Goal: Task Accomplishment & Management: Complete application form

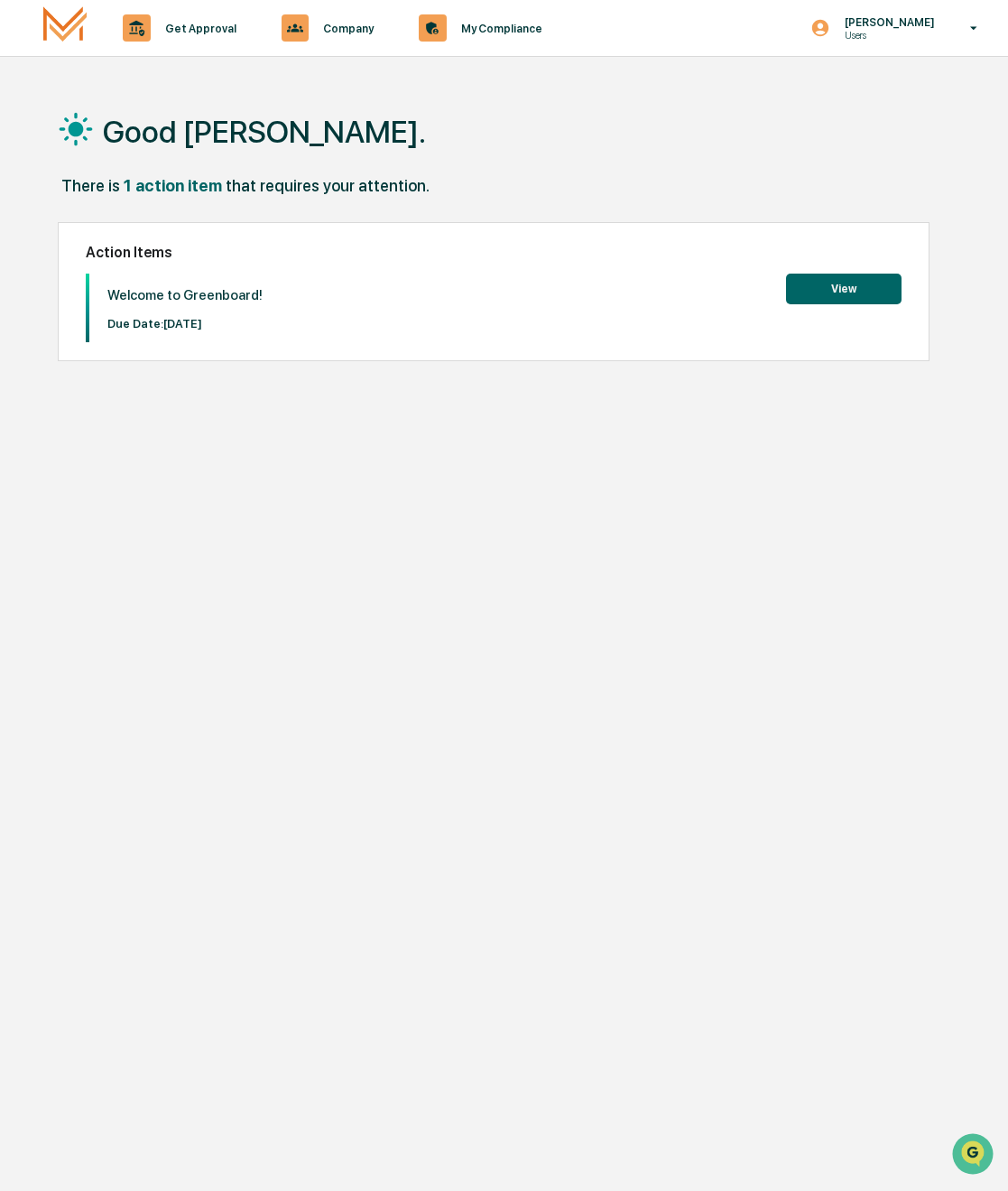
click at [826, 287] on button "View" at bounding box center [843, 288] width 115 height 31
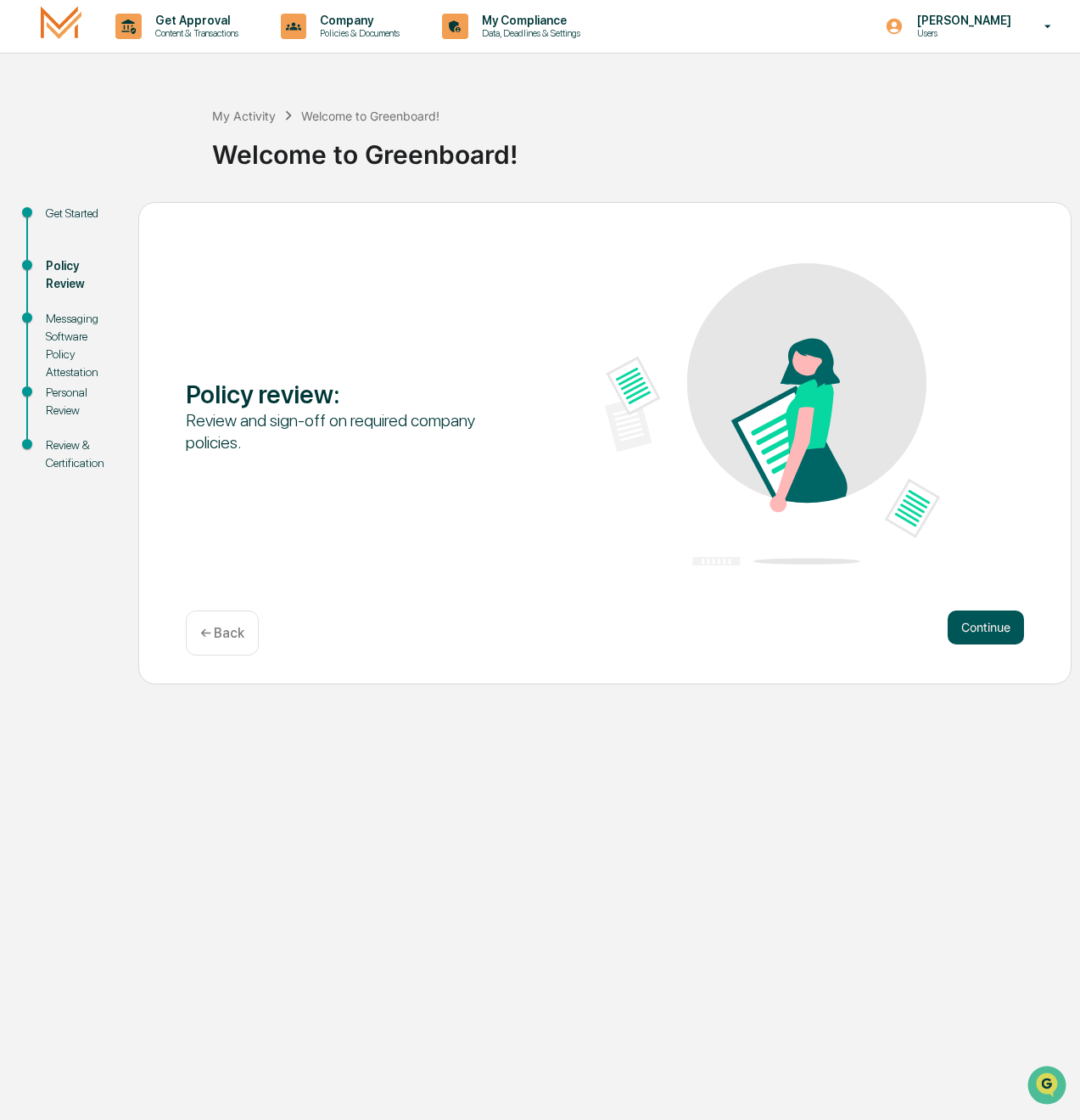
click at [947, 623] on button "Continue" at bounding box center [986, 627] width 77 height 34
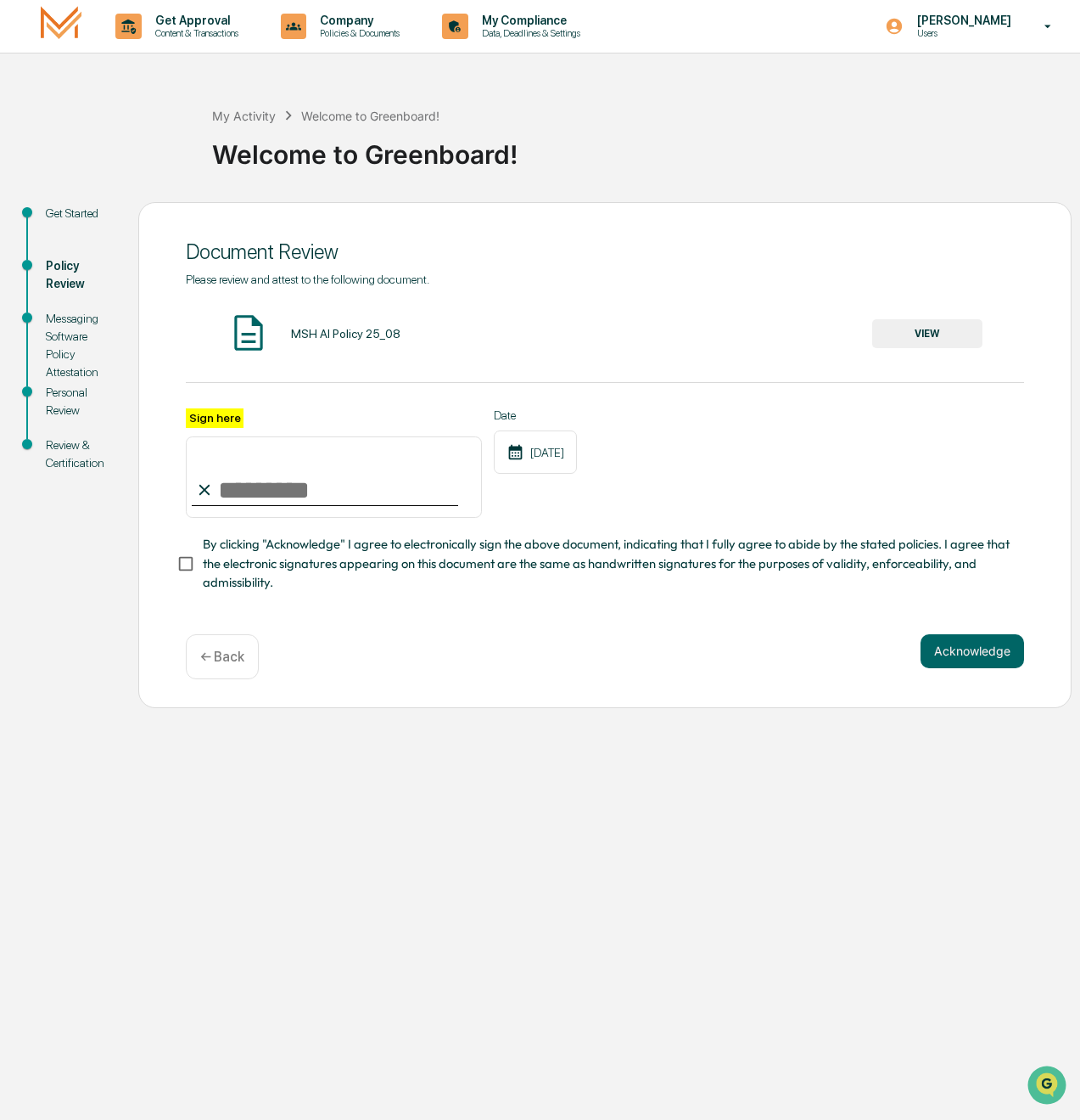
click at [217, 487] on input "Sign here" at bounding box center [334, 477] width 296 height 82
type input "**********"
click at [334, 618] on div "**********" at bounding box center [605, 454] width 933 height 506
click at [940, 652] on button "Acknowledge" at bounding box center [973, 651] width 104 height 34
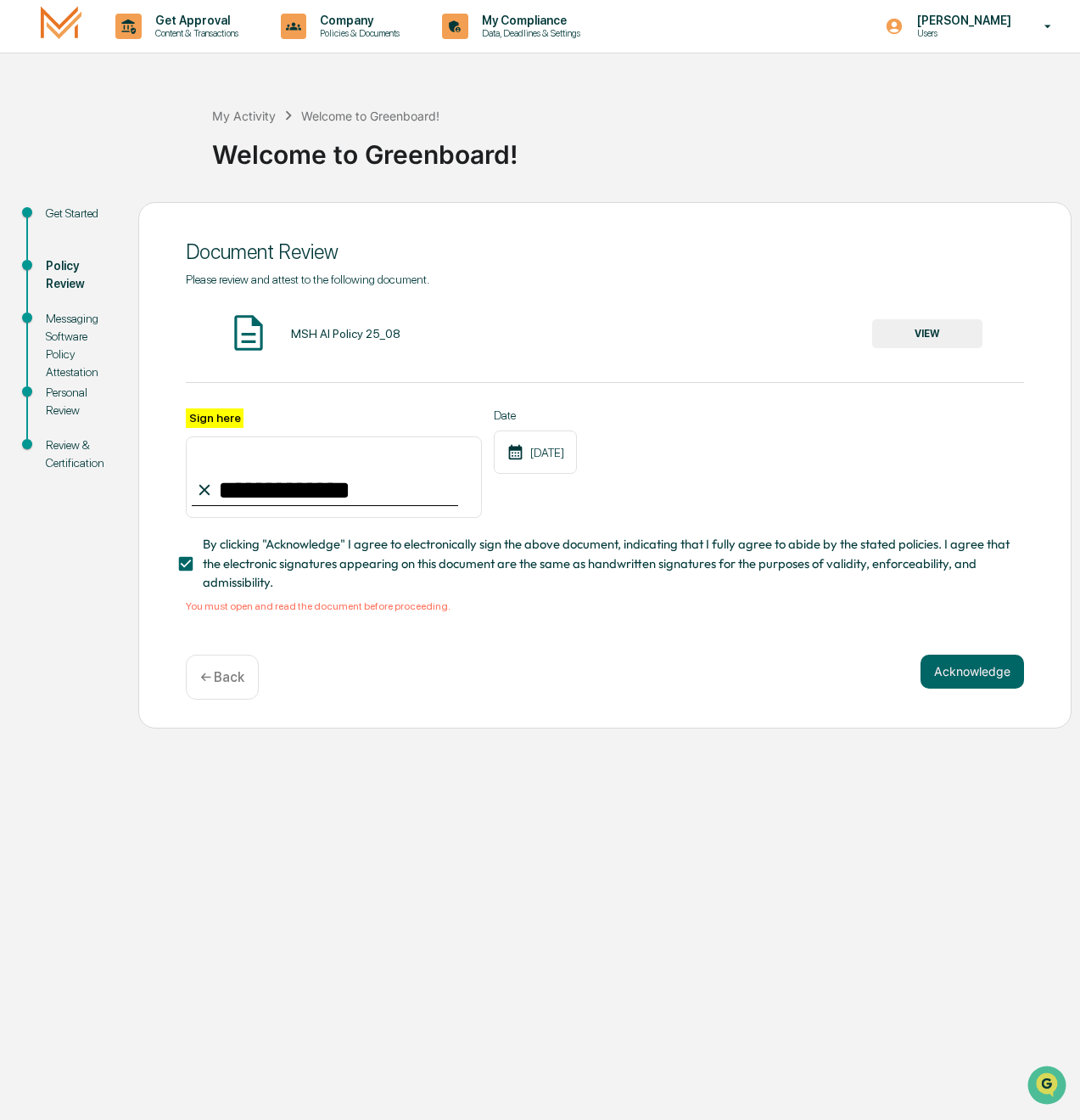
click at [380, 339] on div "MSH AI Policy 25_08" at bounding box center [346, 333] width 109 height 13
click at [920, 333] on button "VIEW" at bounding box center [927, 333] width 110 height 29
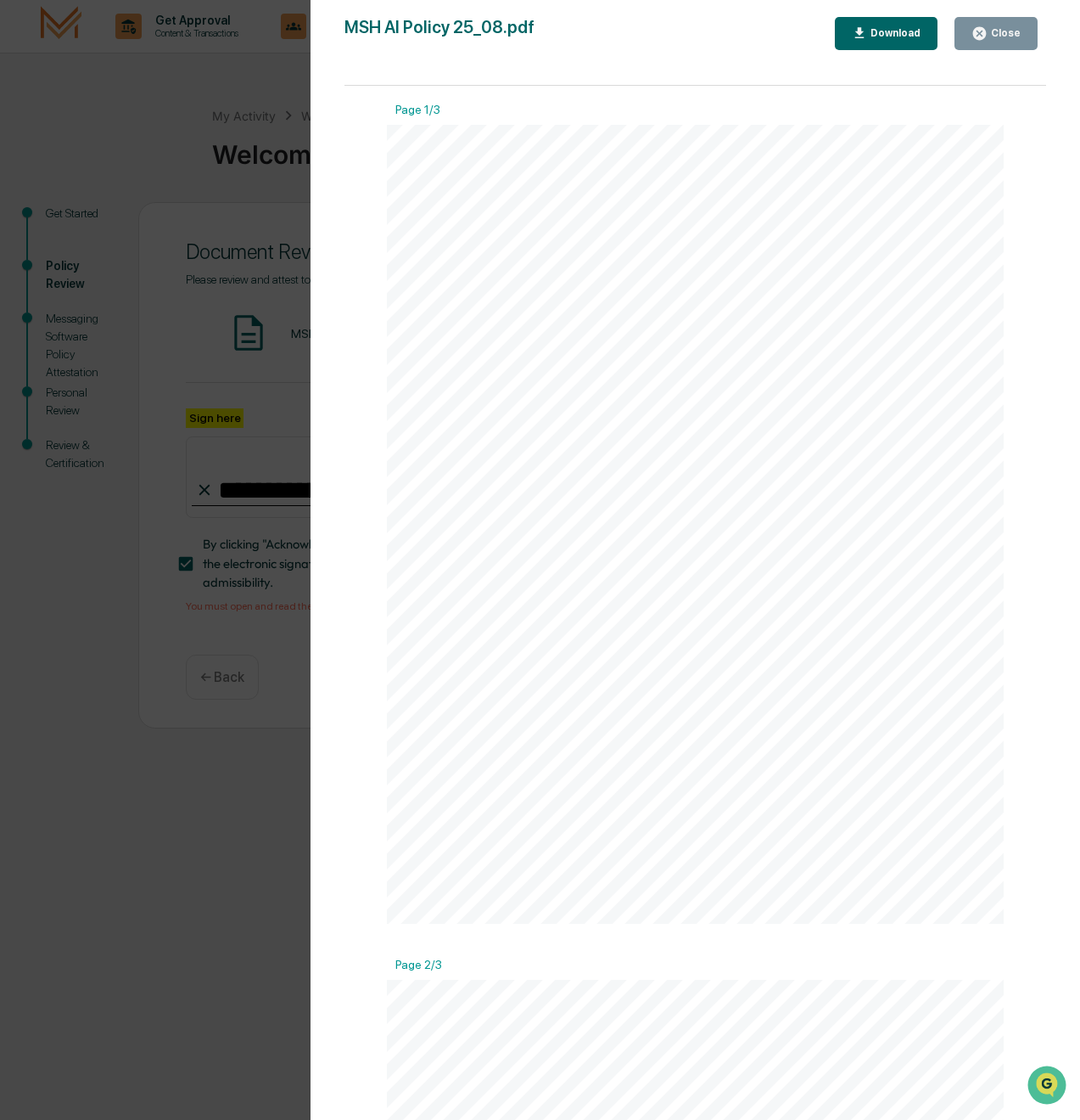
click at [893, 45] on button "Download" at bounding box center [887, 33] width 104 height 33
click at [878, 689] on div "AI Policy Generative Artificial Intelligence [PERSON_NAME] & Co., Member FINRA/…" at bounding box center [695, 719] width 617 height 799
click at [726, 1000] on div "AI Policy Generative Artificial Intelligence [PERSON_NAME] & Co., Member FINRA/…" at bounding box center [695, 720] width 617 height 799
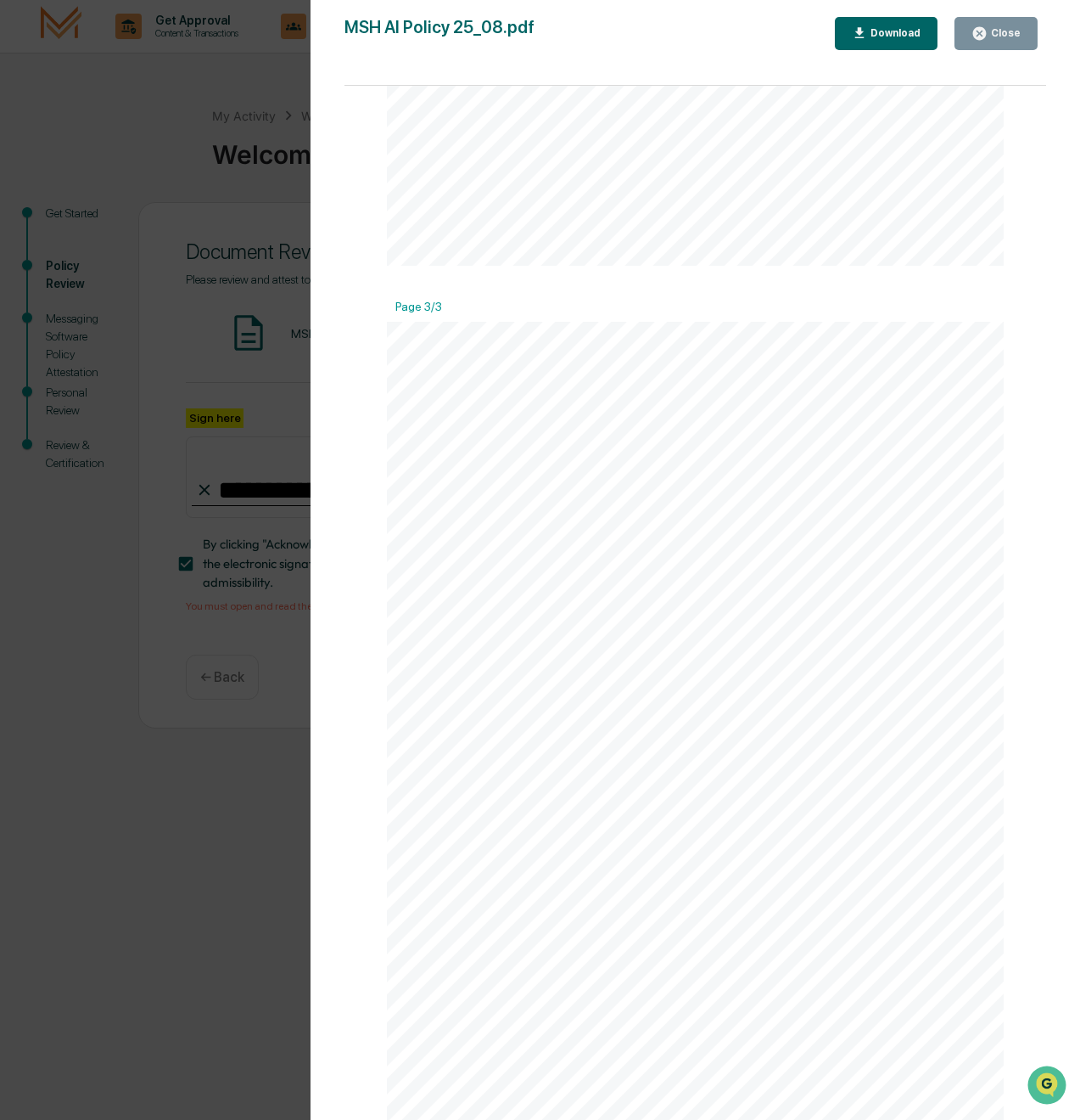
click at [947, 39] on icon "button" at bounding box center [980, 33] width 12 height 12
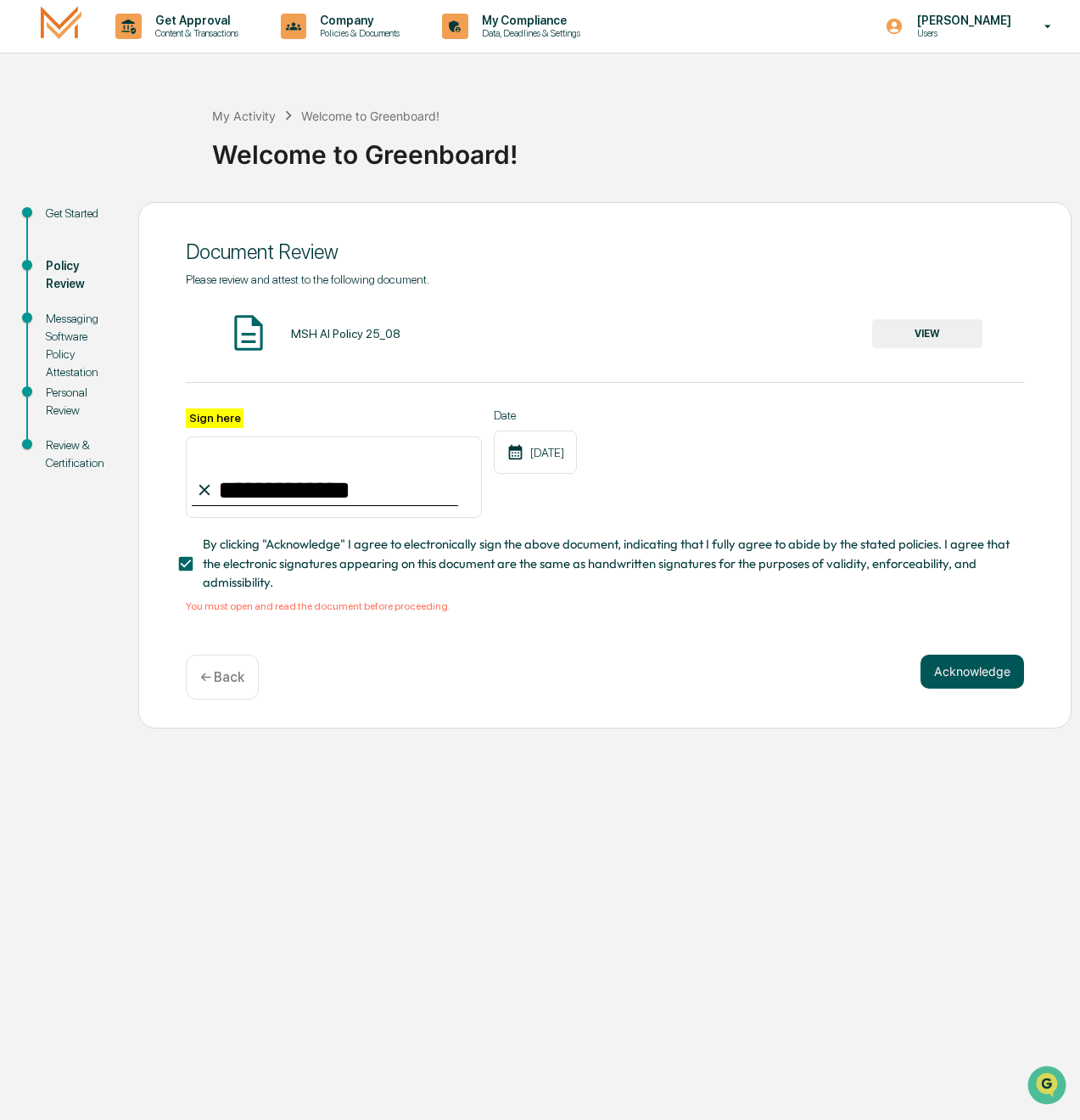
click at [946, 679] on button "Acknowledge" at bounding box center [973, 671] width 104 height 34
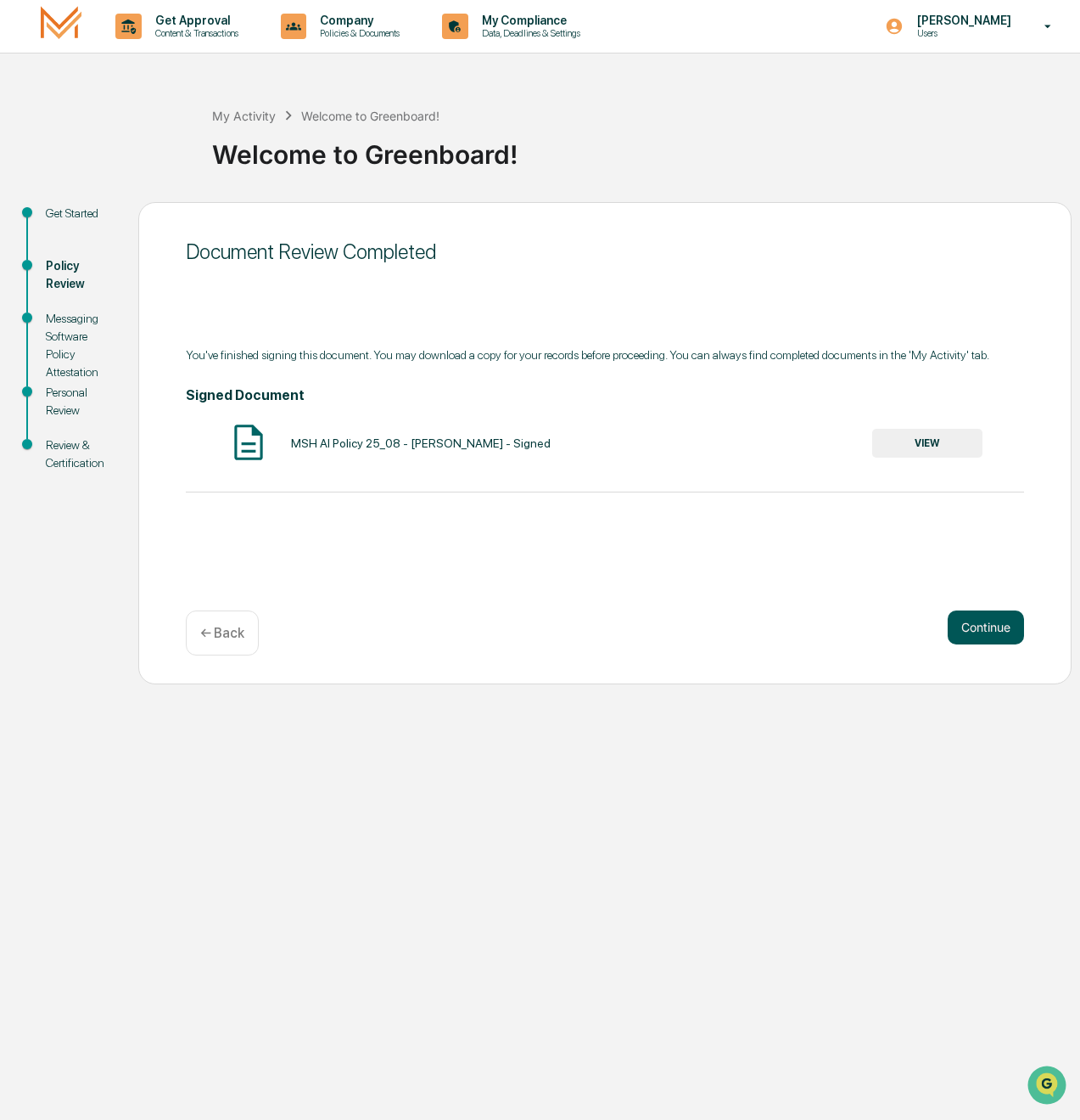
click at [947, 635] on button "Continue" at bounding box center [986, 627] width 77 height 34
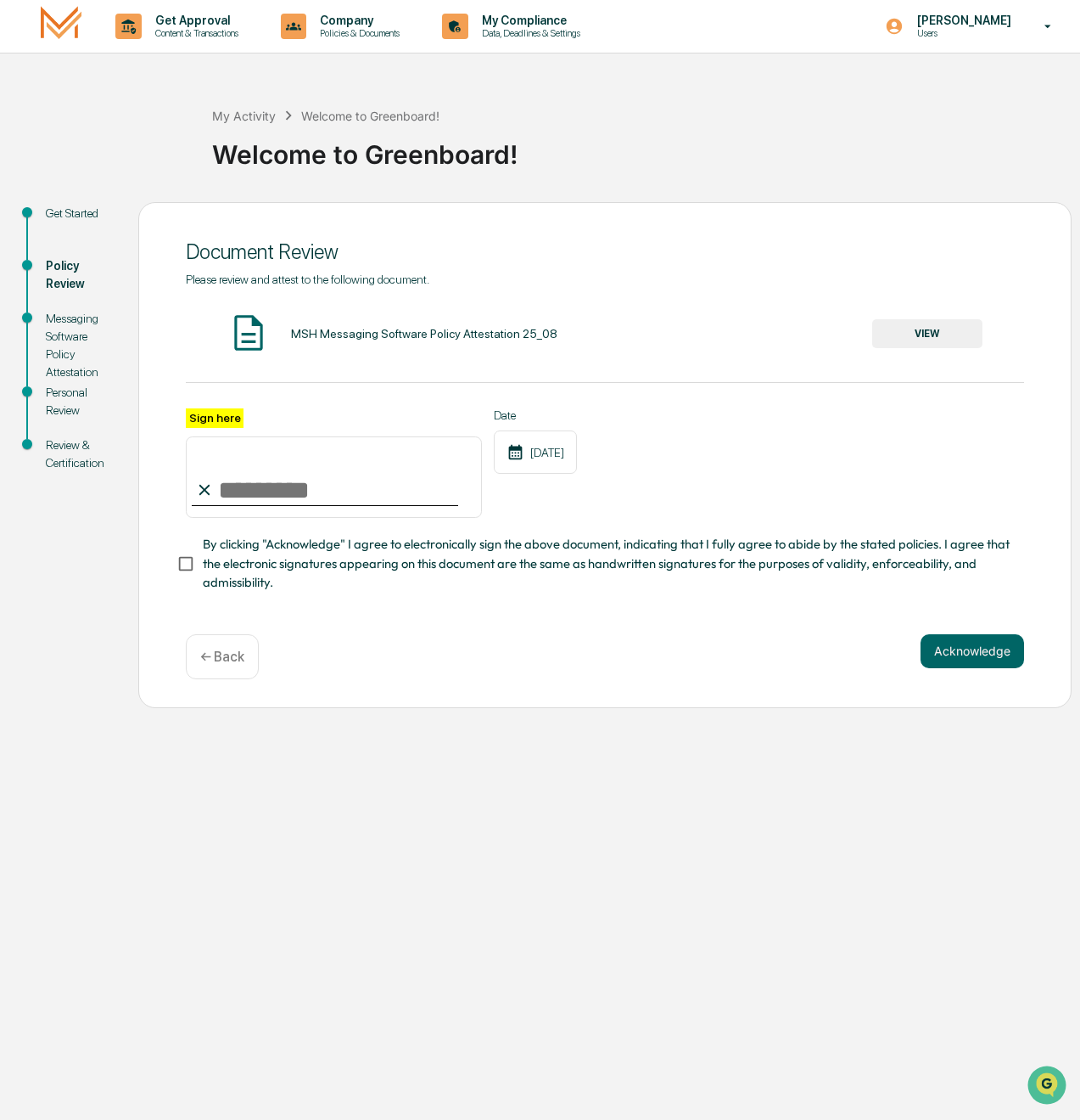
click at [925, 336] on button "VIEW" at bounding box center [927, 333] width 110 height 29
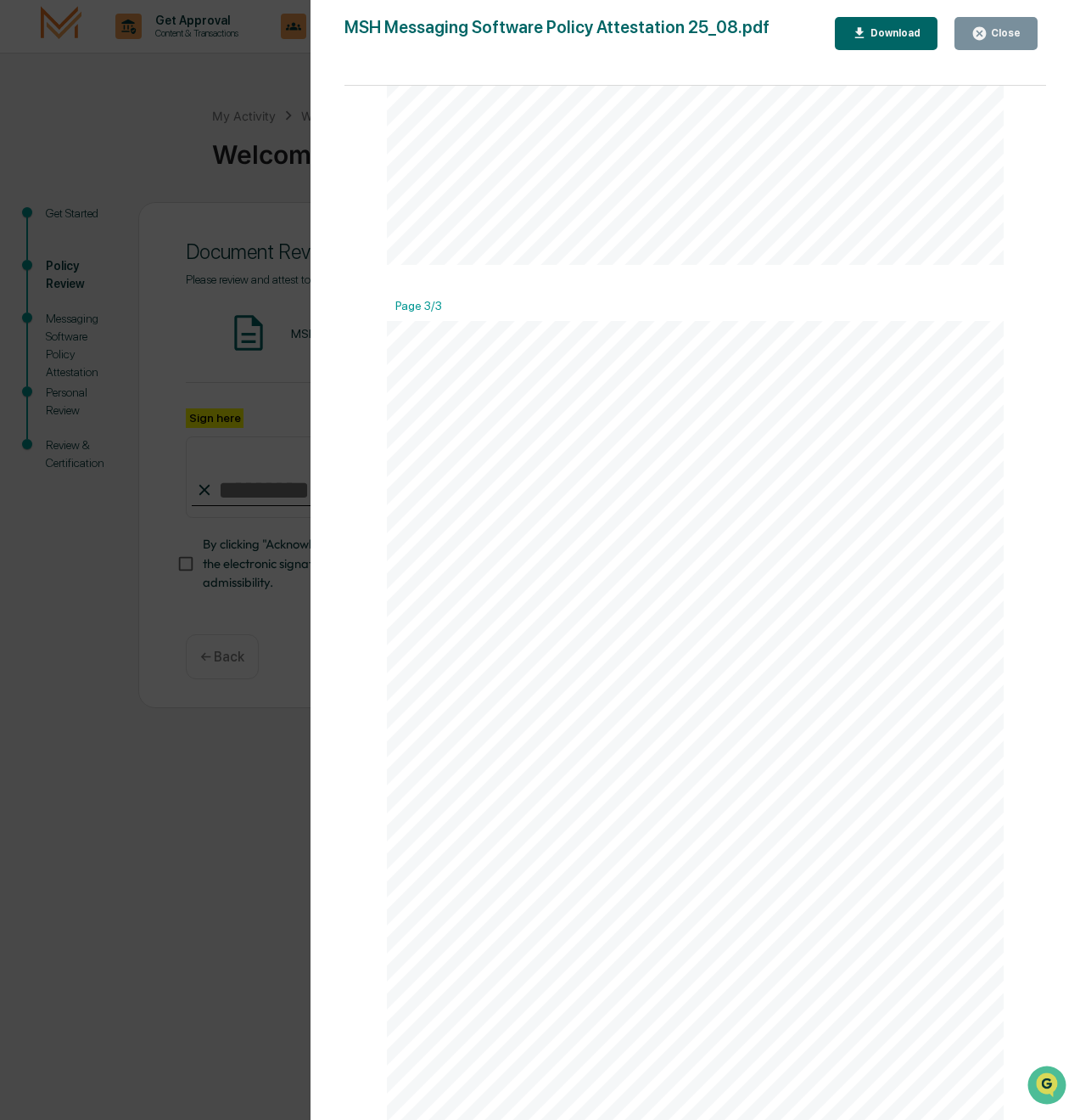
scroll to position [1514, 0]
click at [947, 41] on div "Close" at bounding box center [996, 33] width 49 height 16
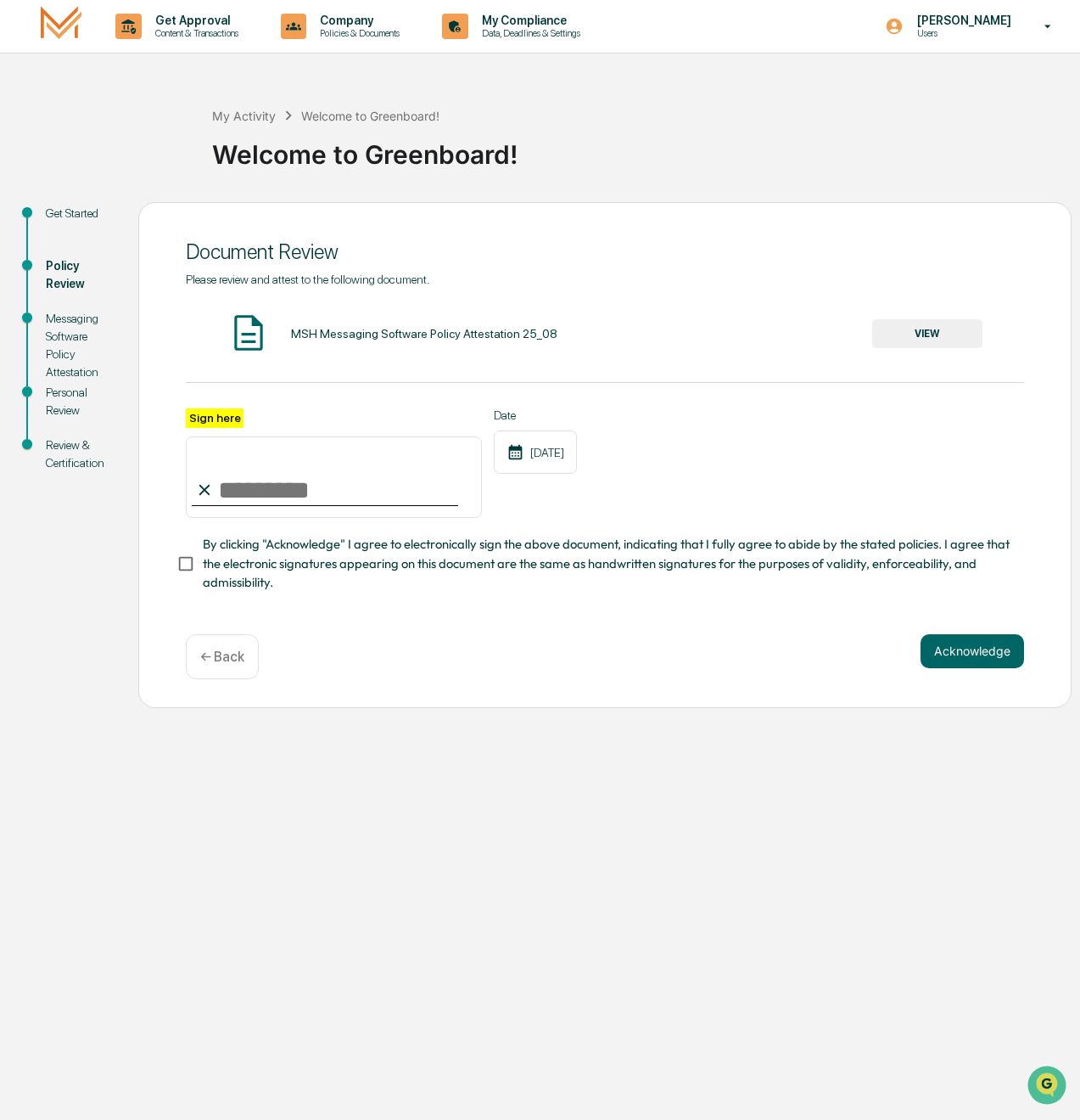
click at [920, 334] on button "VIEW" at bounding box center [927, 333] width 110 height 29
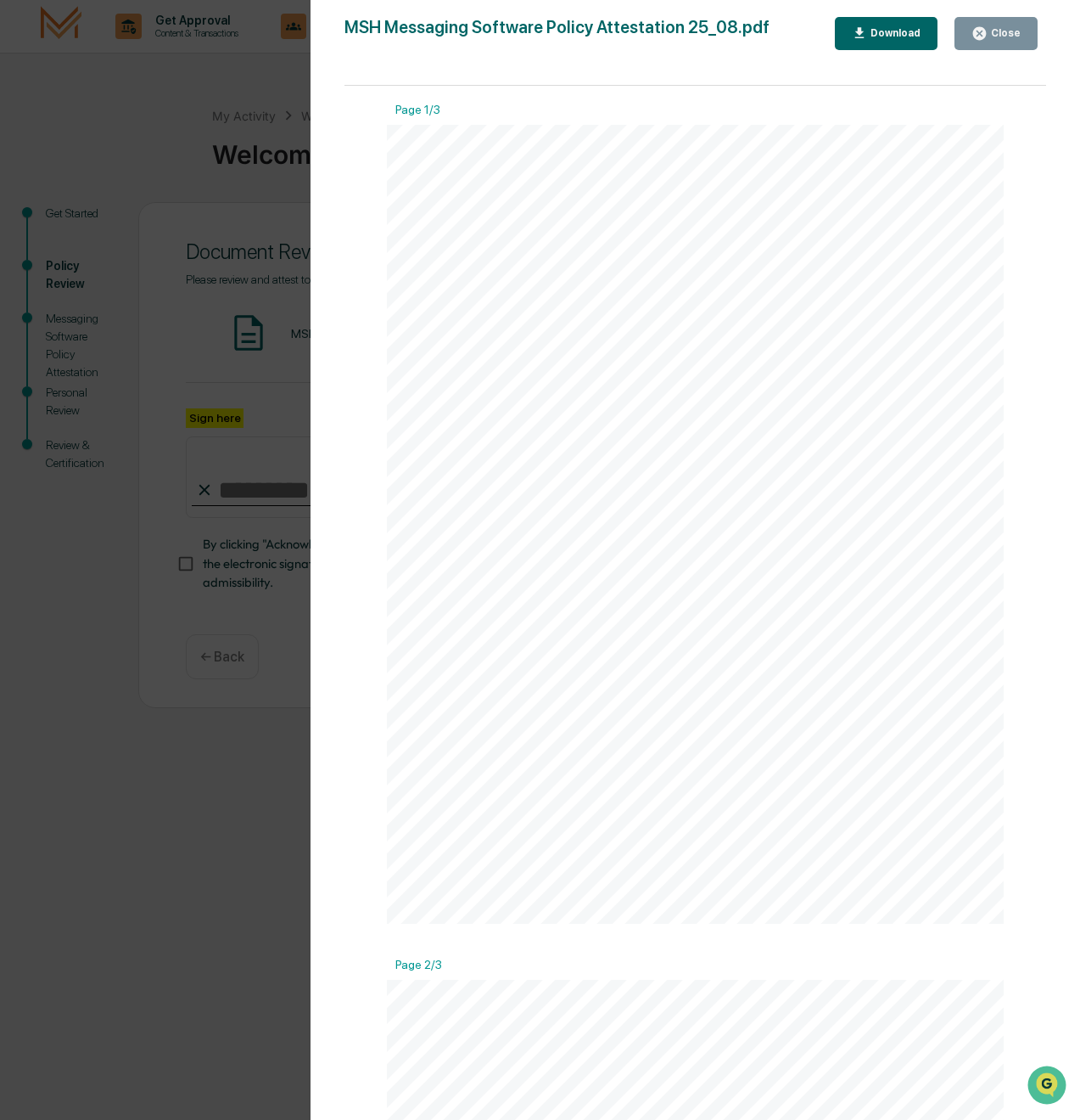
click at [887, 40] on div "Download" at bounding box center [886, 33] width 70 height 16
click at [947, 40] on icon "button" at bounding box center [980, 33] width 16 height 16
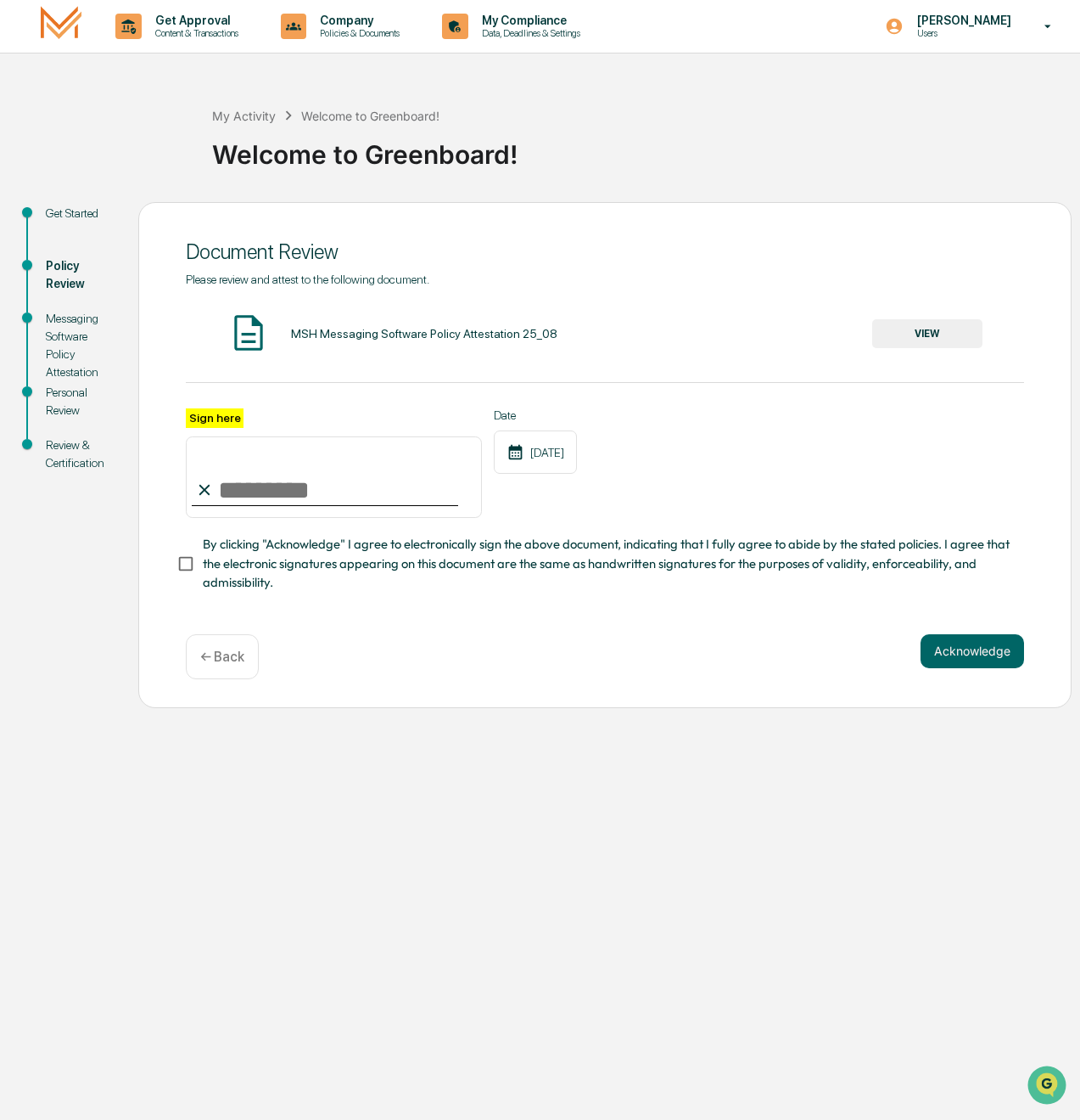
click at [375, 500] on input "Sign here" at bounding box center [334, 477] width 296 height 82
type input "**********"
click at [434, 630] on div "**********" at bounding box center [605, 454] width 933 height 506
type input "**********"
click at [478, 634] on div "Acknowledge ← Back" at bounding box center [605, 656] width 839 height 45
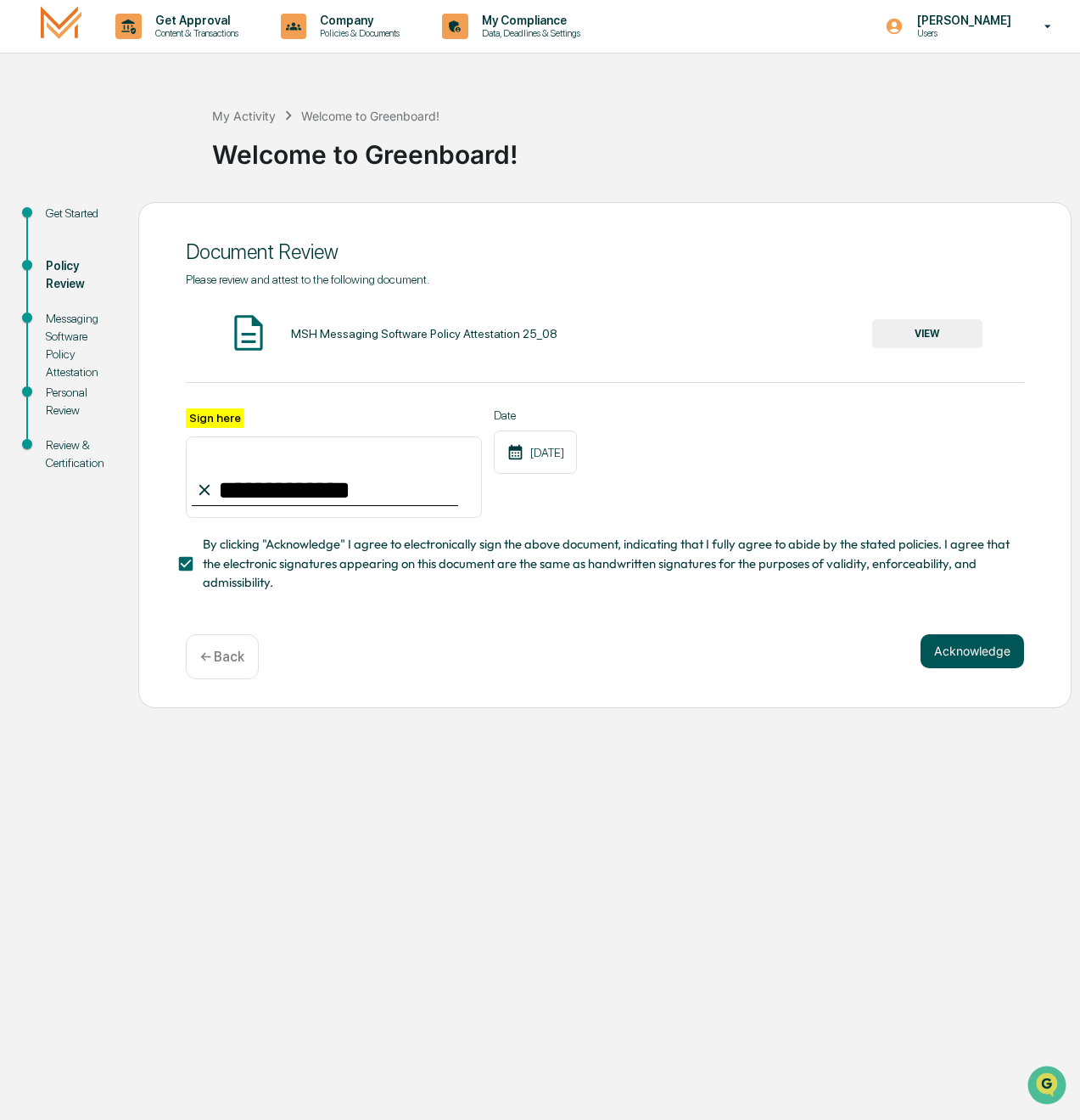
click at [945, 654] on button "Acknowledge" at bounding box center [973, 651] width 104 height 34
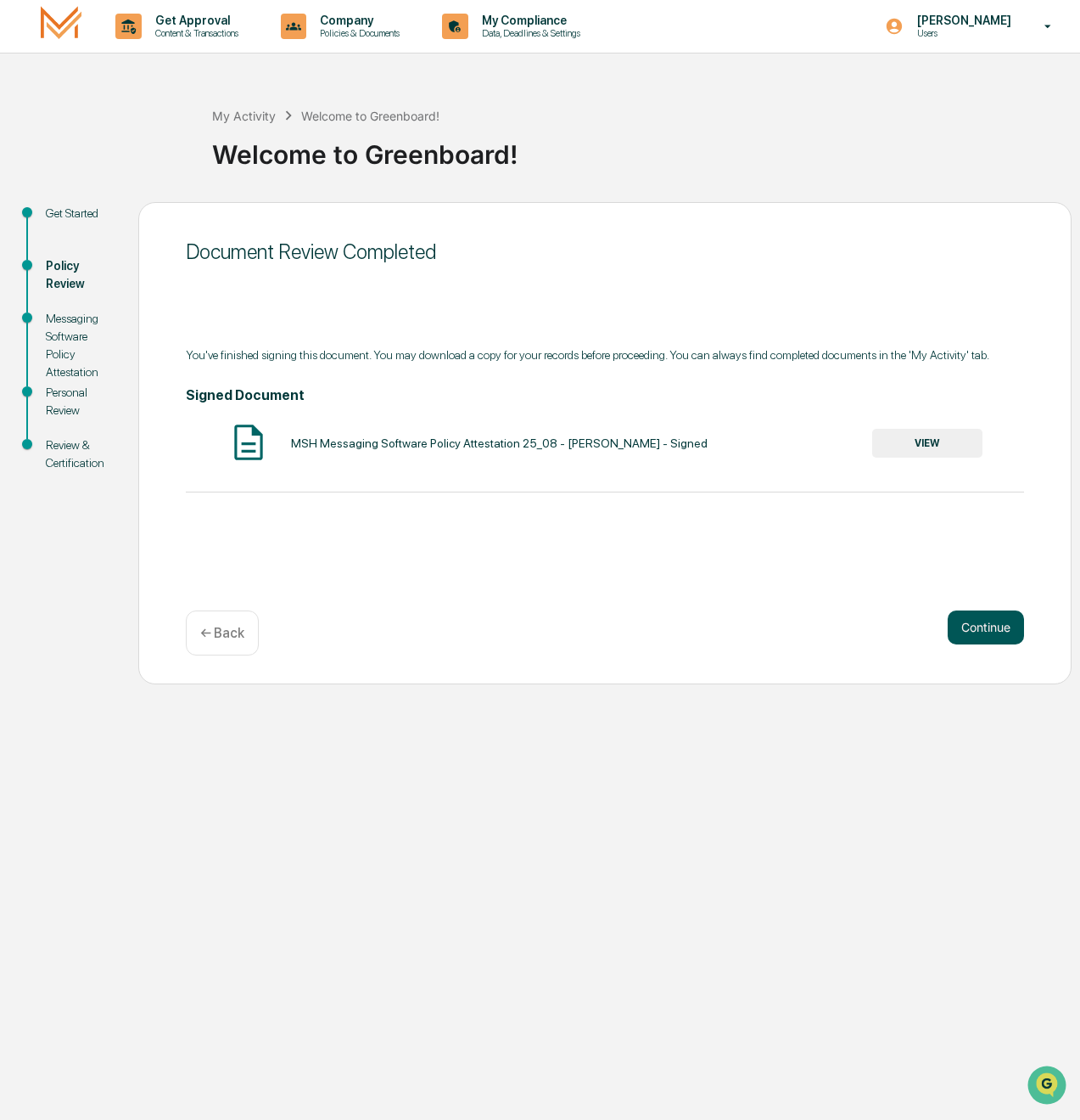
click at [947, 622] on button "Continue" at bounding box center [986, 627] width 77 height 34
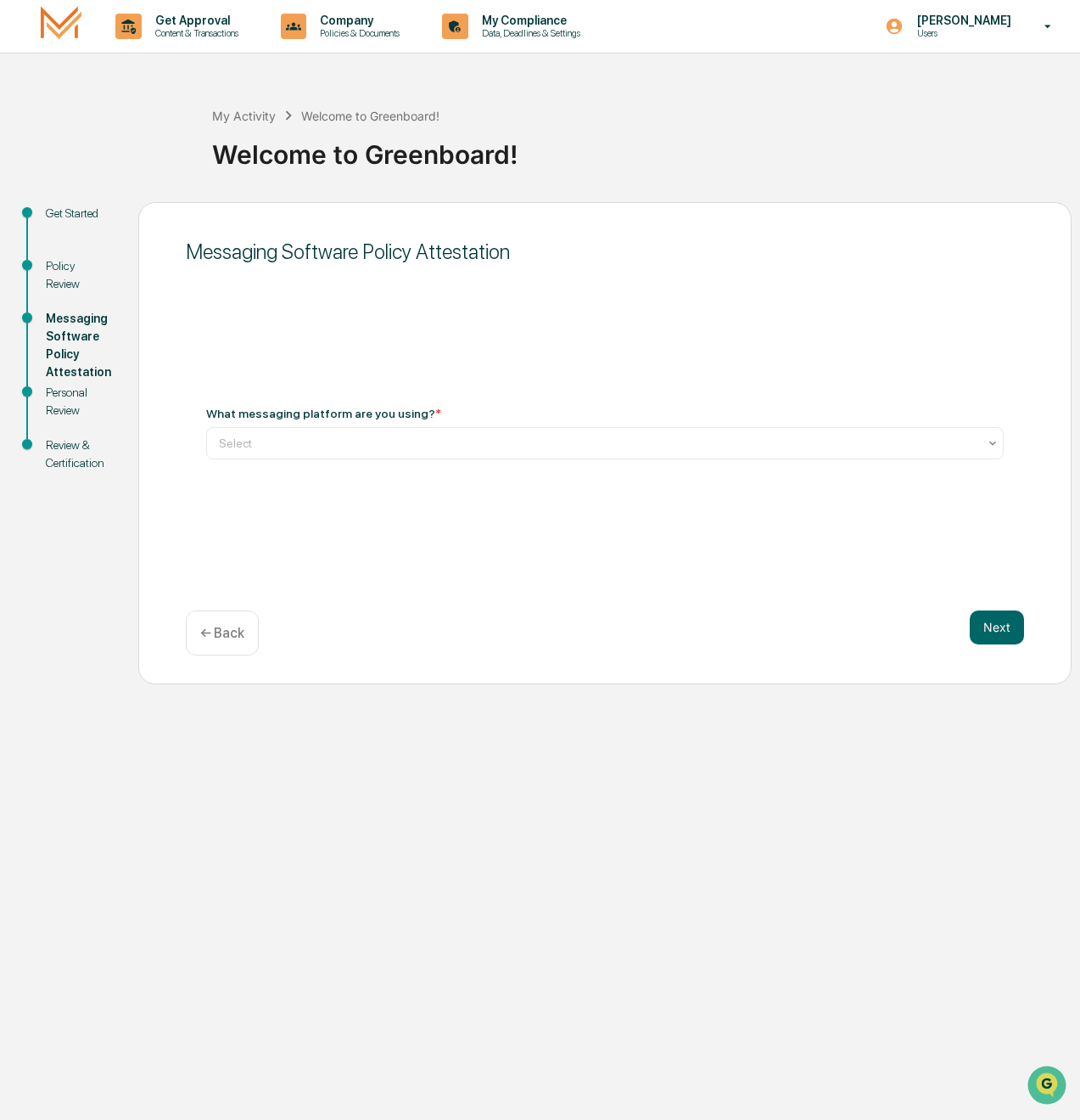
click at [437, 334] on div "Messaging Software Policy Attestation What messaging platform are you using? * …" at bounding box center [605, 443] width 933 height 483
click at [369, 446] on div at bounding box center [599, 443] width 759 height 17
click at [190, 485] on div "Messaging Software Policy Attestation What messaging platform are you using? * …" at bounding box center [605, 443] width 933 height 483
click at [237, 446] on div at bounding box center [599, 443] width 759 height 17
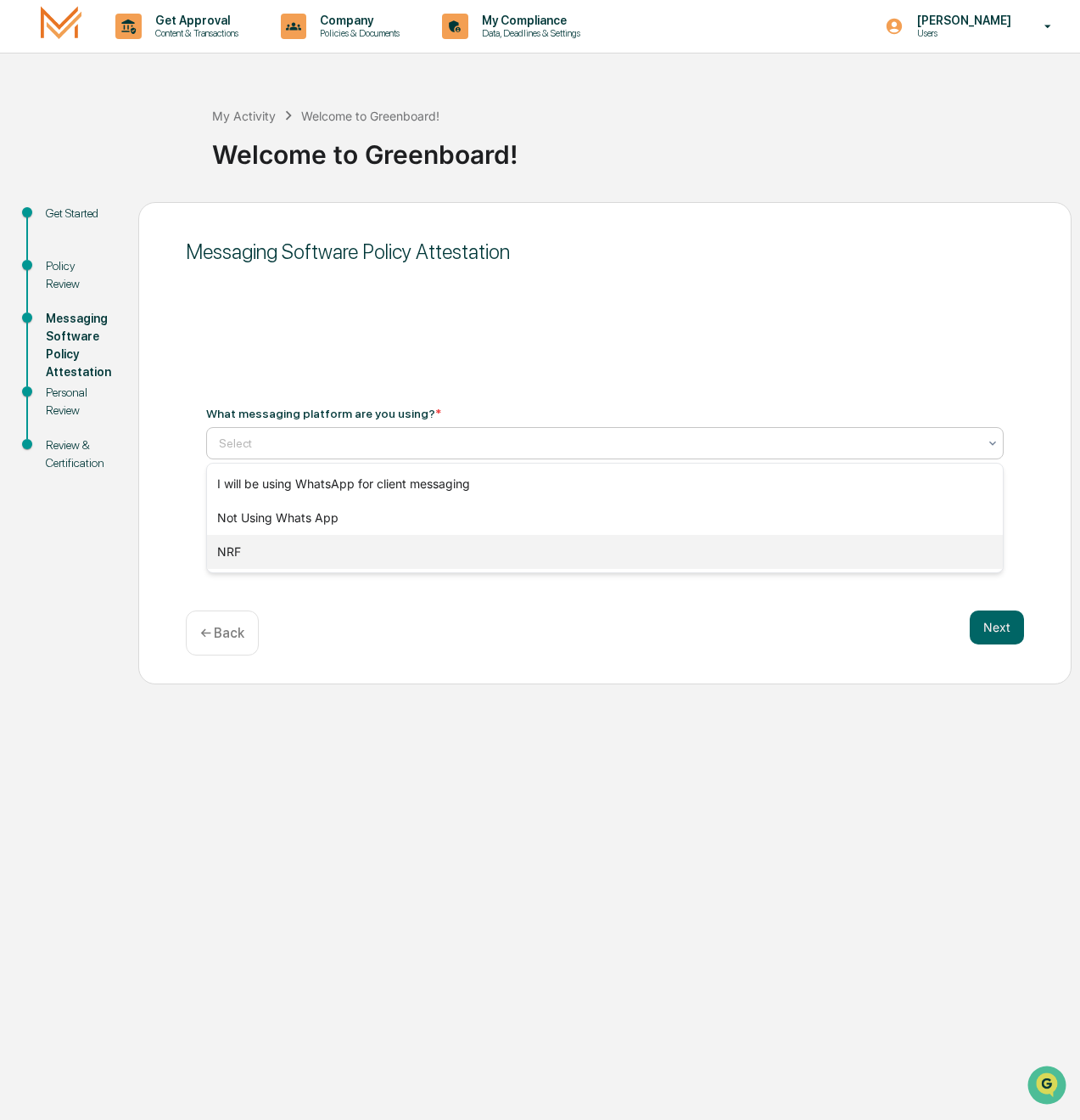
click at [228, 554] on div "NRF" at bounding box center [605, 551] width 796 height 34
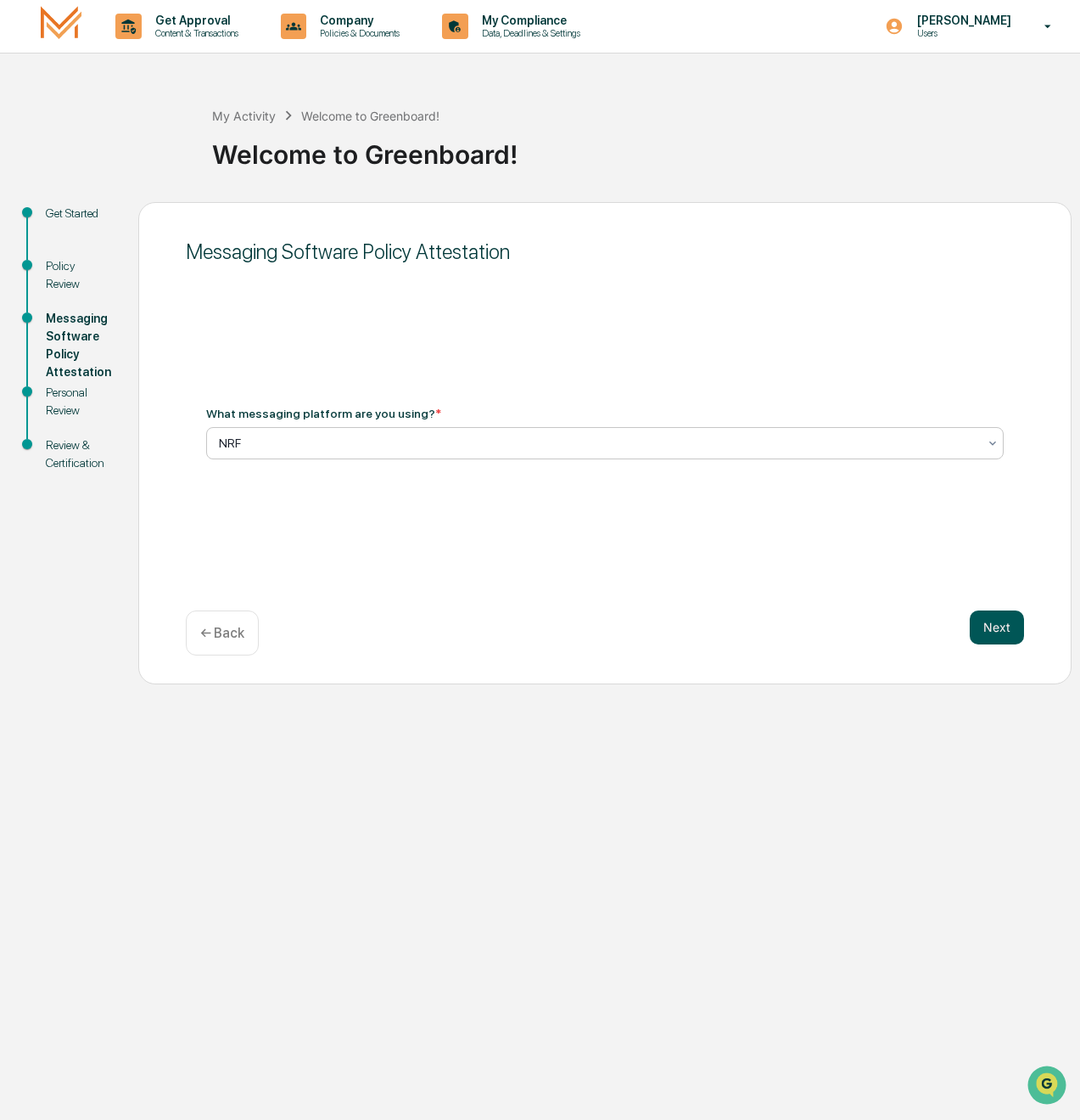
click at [947, 626] on button "Next" at bounding box center [997, 627] width 55 height 34
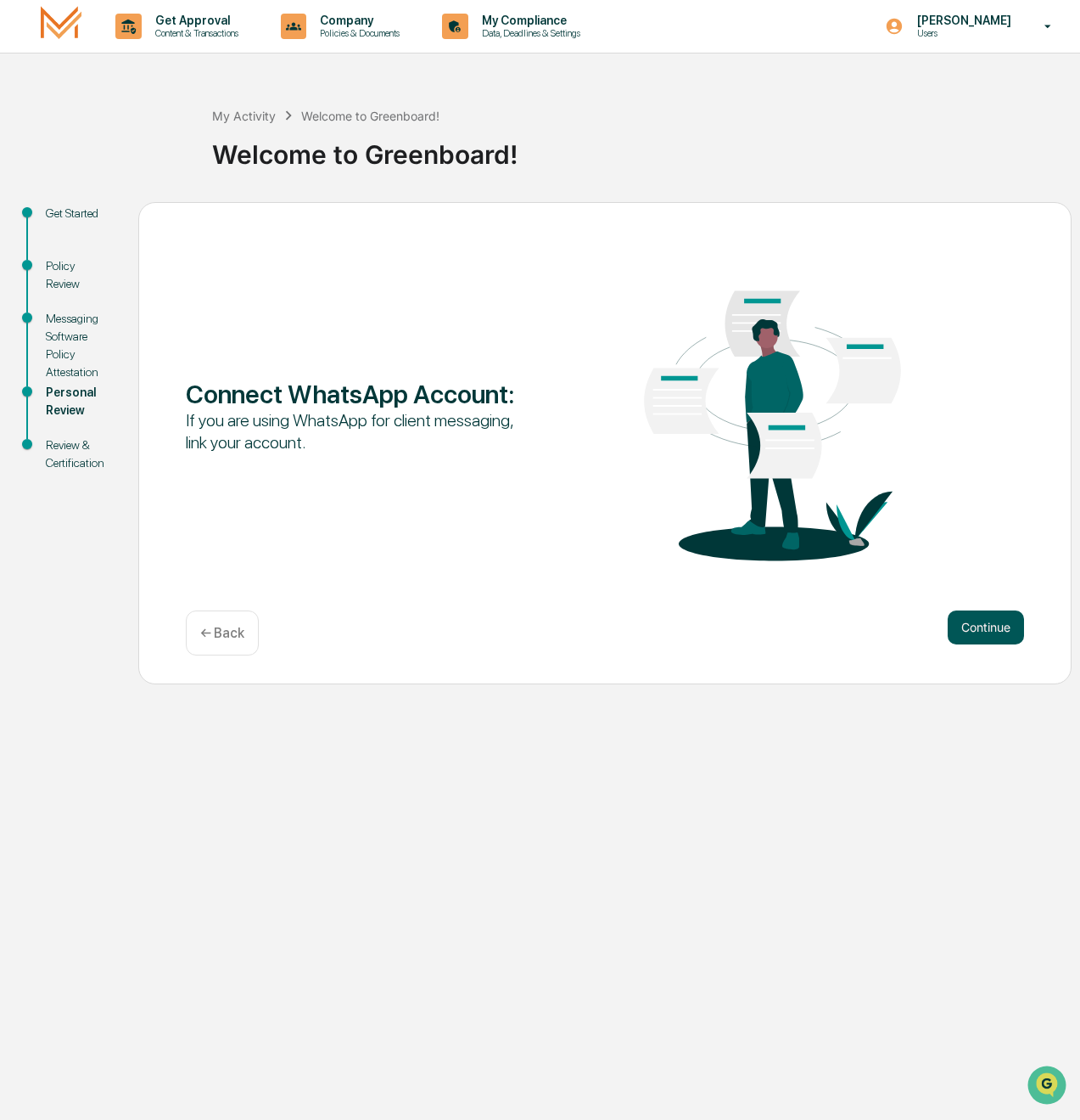
click at [947, 626] on button "Continue" at bounding box center [986, 627] width 77 height 34
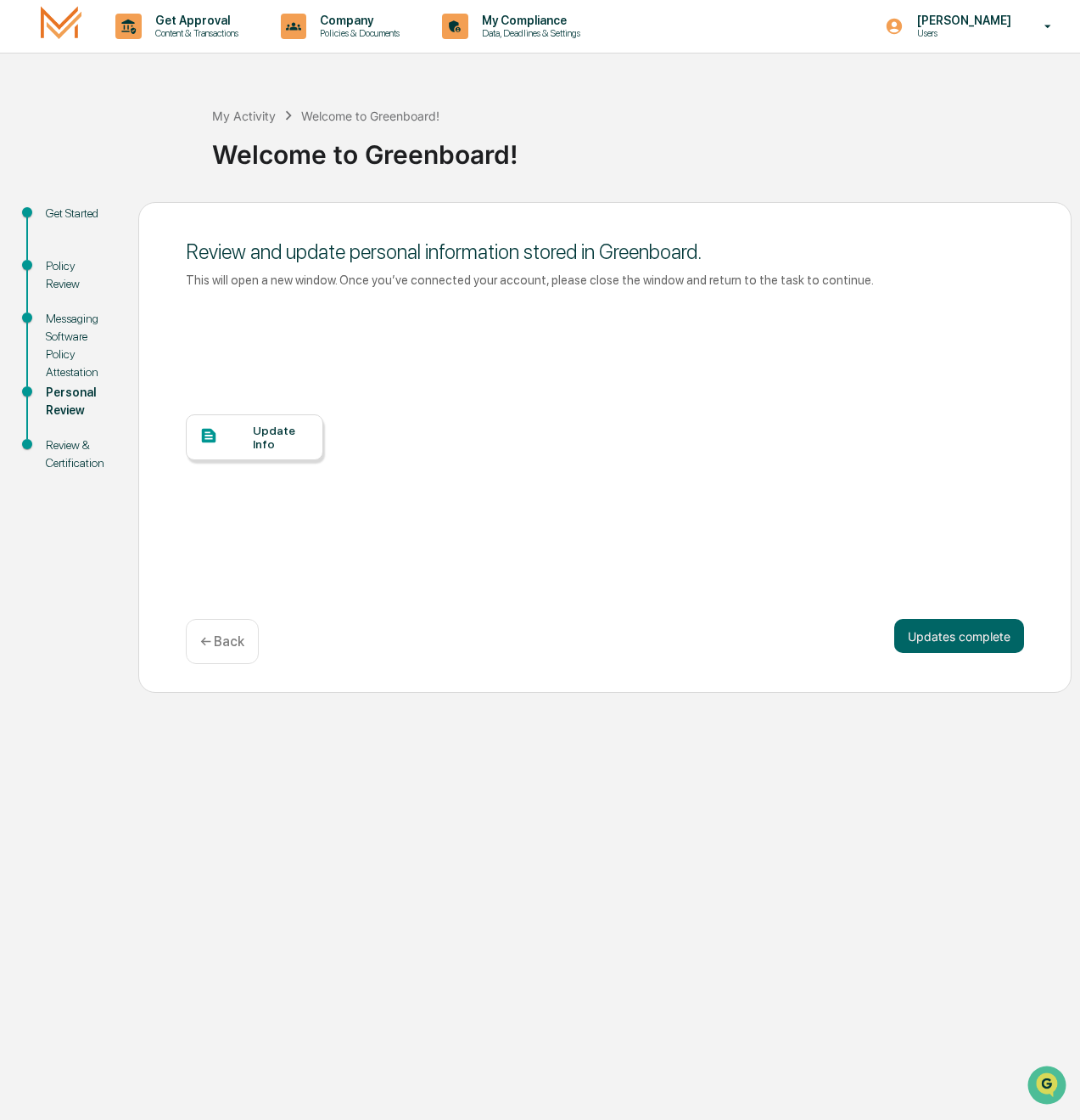
click at [264, 436] on div "Update Info" at bounding box center [281, 437] width 57 height 27
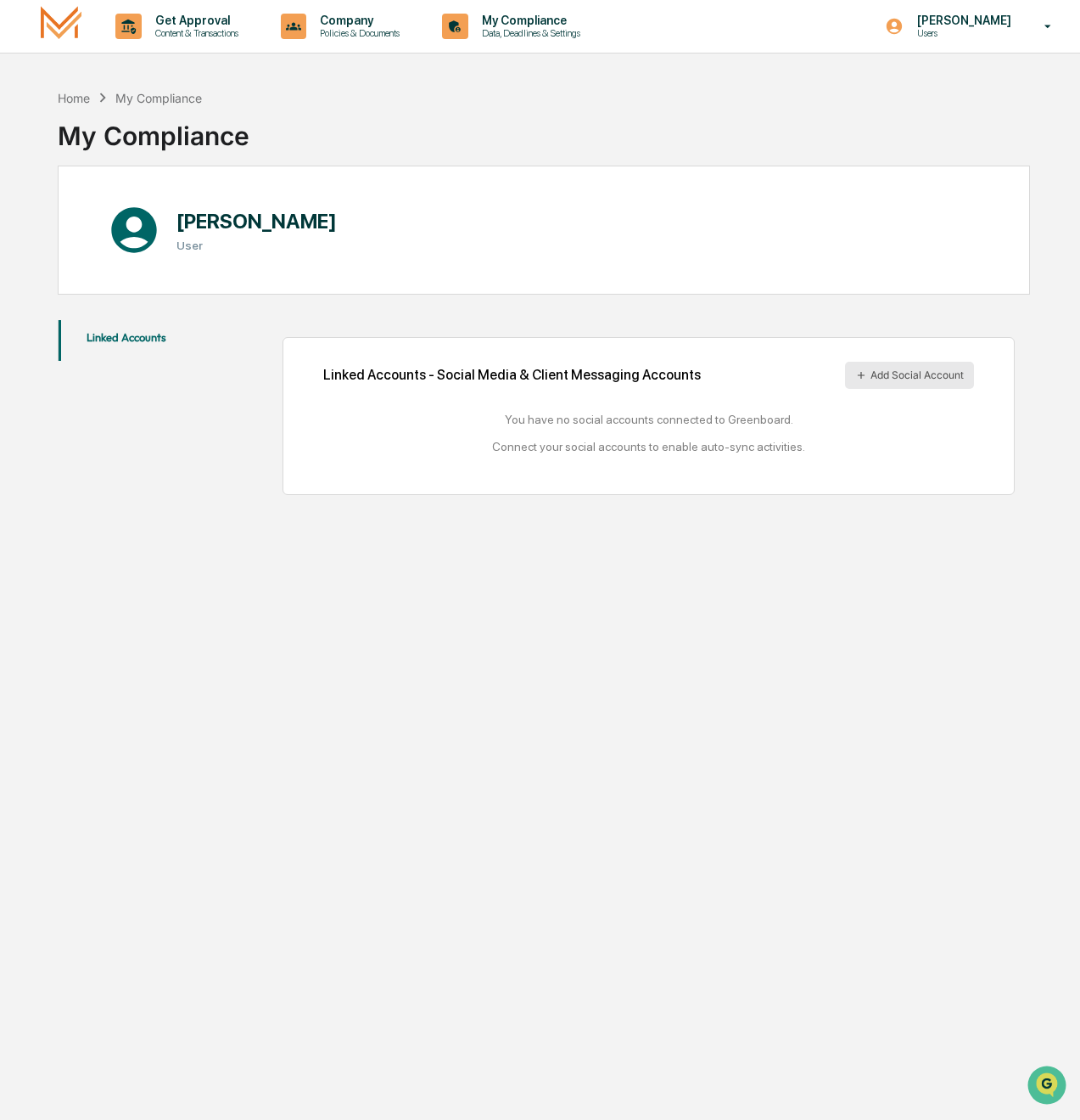
click at [895, 378] on button "Add Social Account" at bounding box center [909, 375] width 129 height 27
click at [862, 373] on icon at bounding box center [861, 374] width 11 height 11
